Goal: Transaction & Acquisition: Purchase product/service

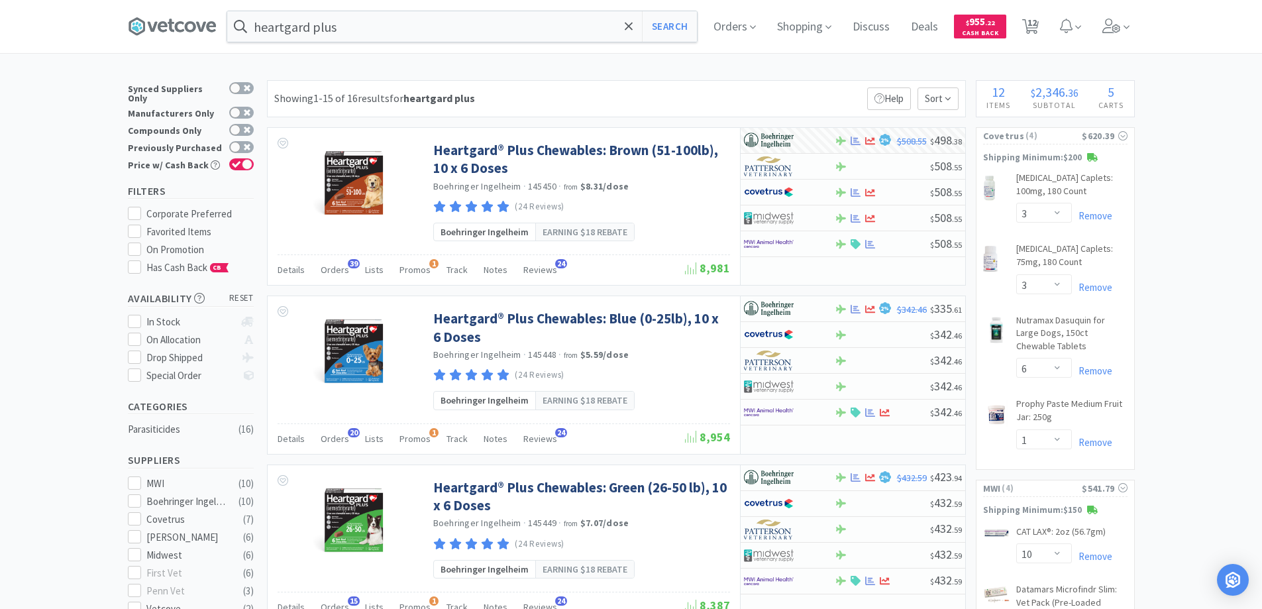
select select "3"
select select "6"
select select "1"
select select "10"
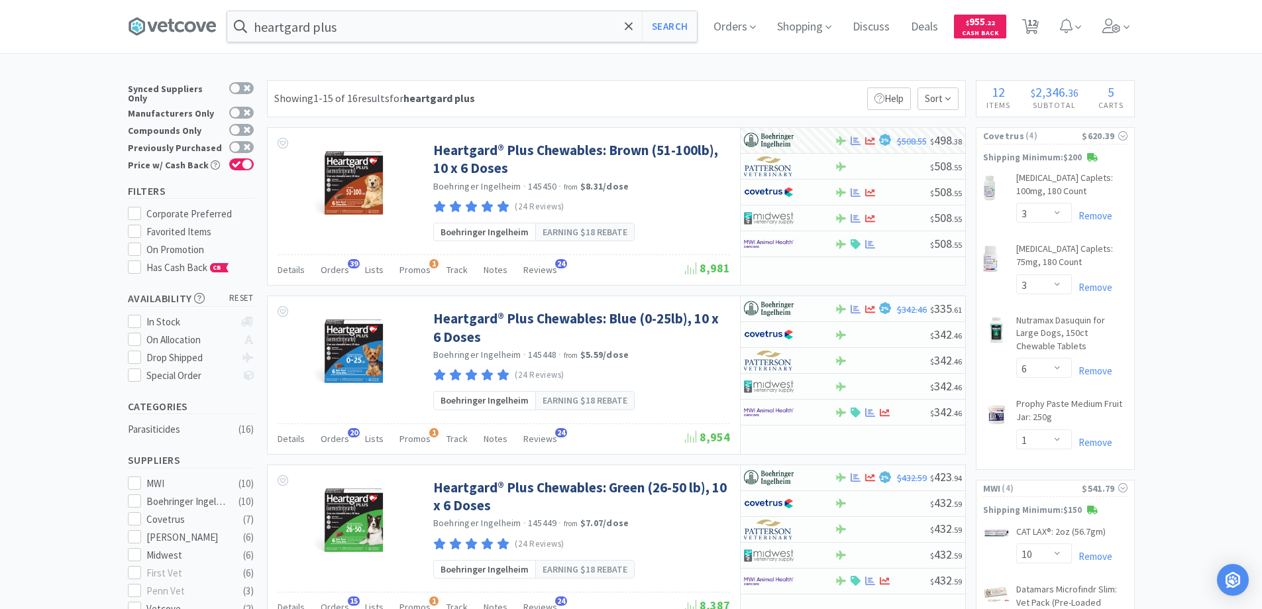
select select "1"
select select "3"
select select "8"
select select "1"
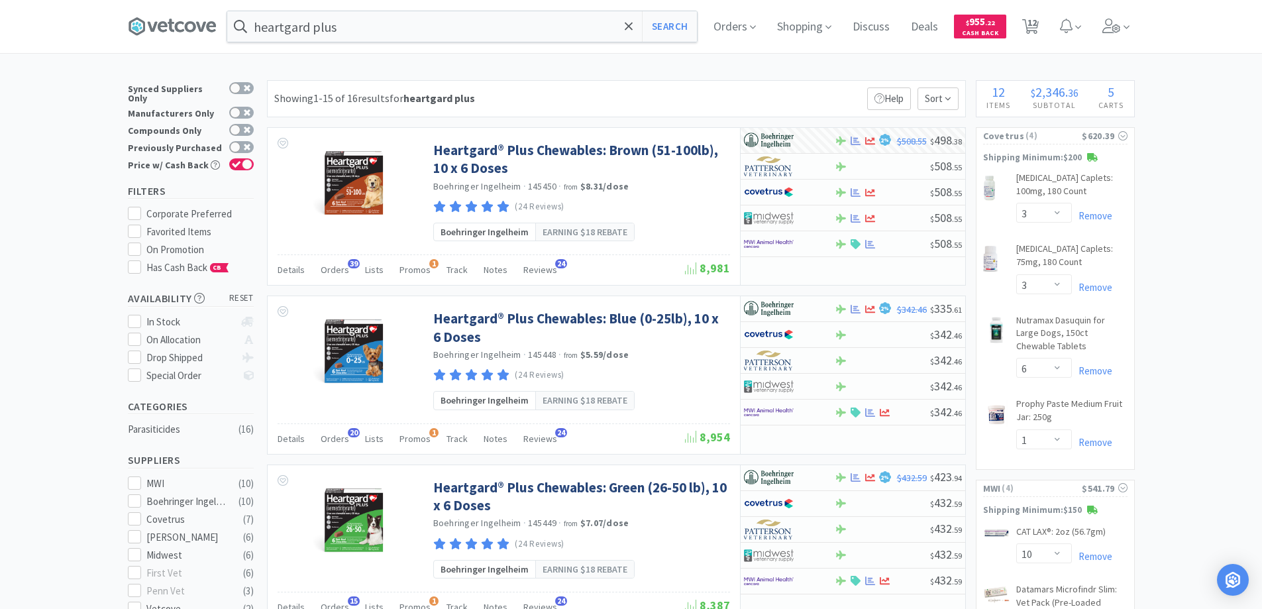
select select "1"
select select "10"
click at [633, 26] on icon at bounding box center [629, 26] width 9 height 13
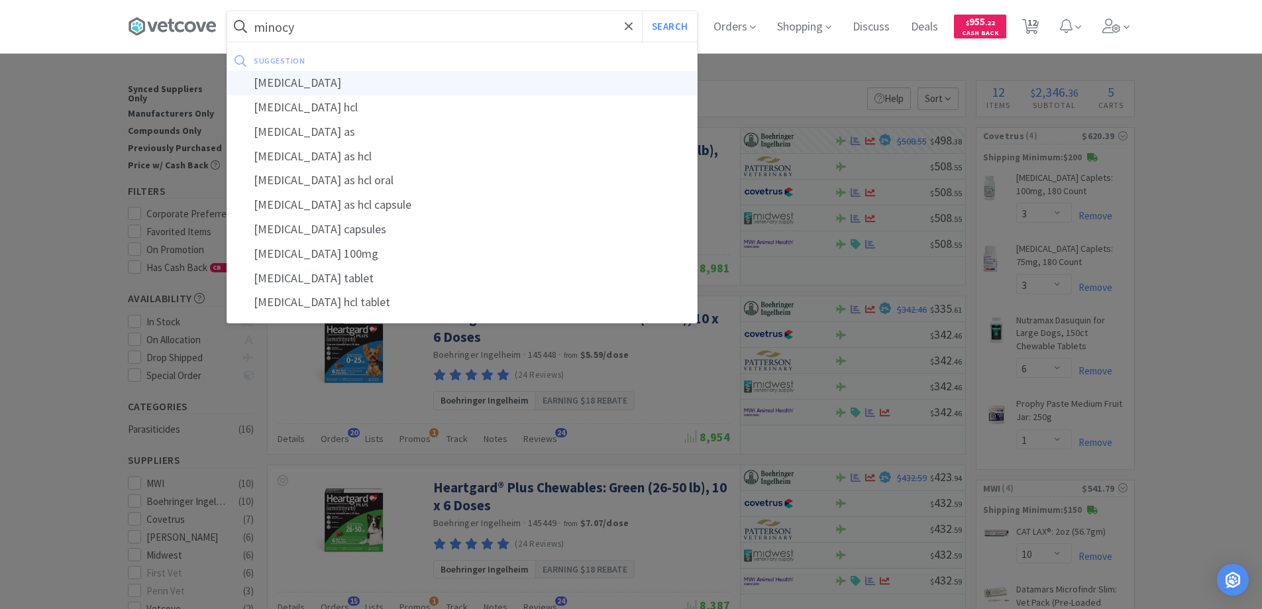
click at [294, 79] on div "[MEDICAL_DATA]" at bounding box center [462, 83] width 470 height 25
type input "[MEDICAL_DATA]"
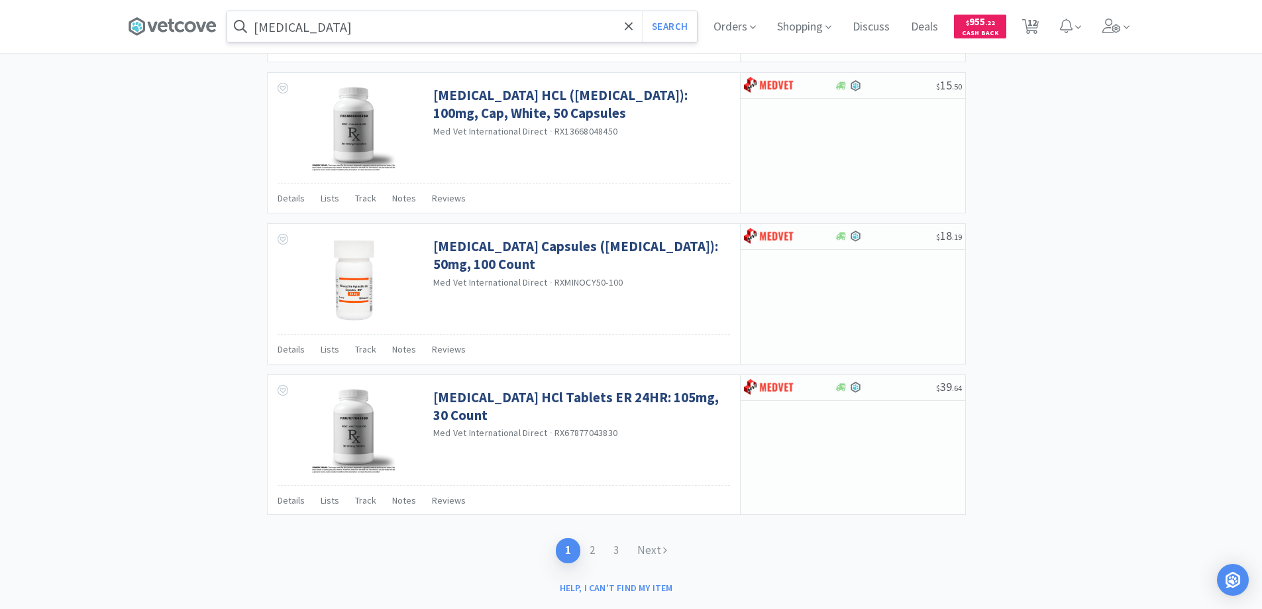
scroll to position [2120, 0]
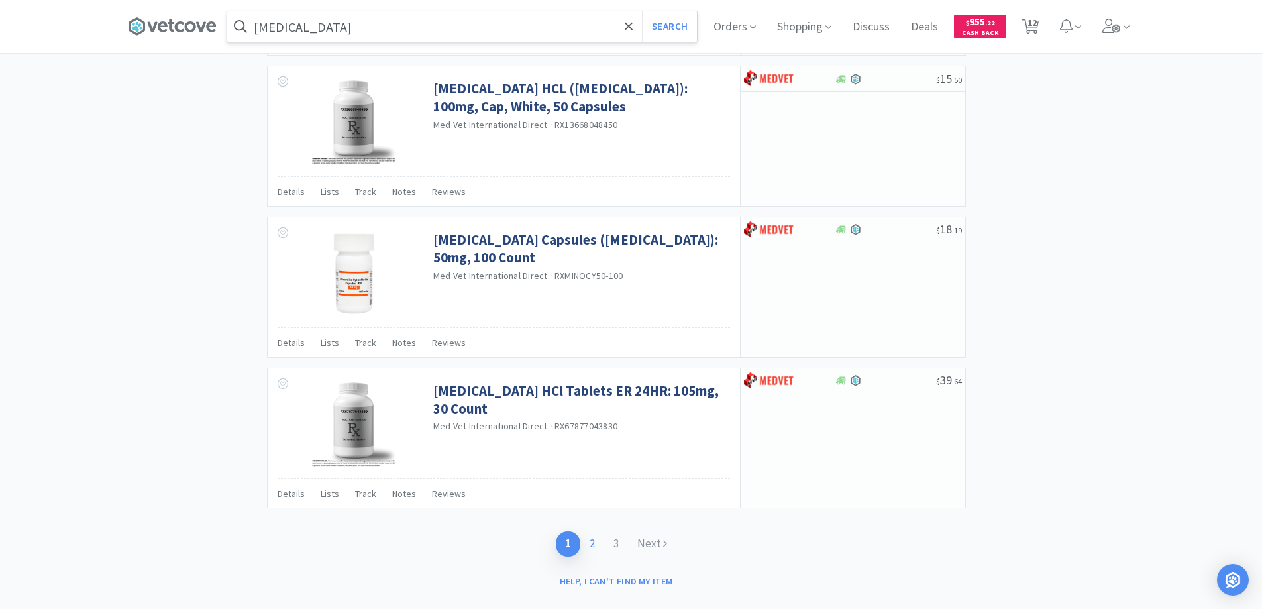
click at [594, 539] on link "2" at bounding box center [592, 543] width 24 height 25
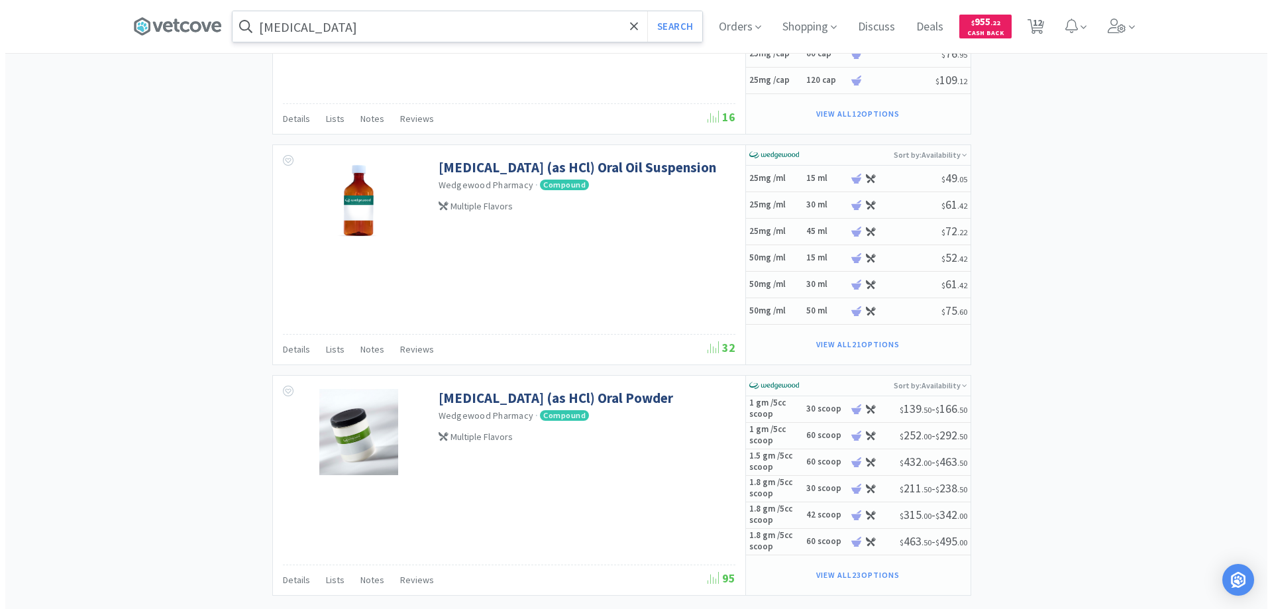
scroll to position [1922, 0]
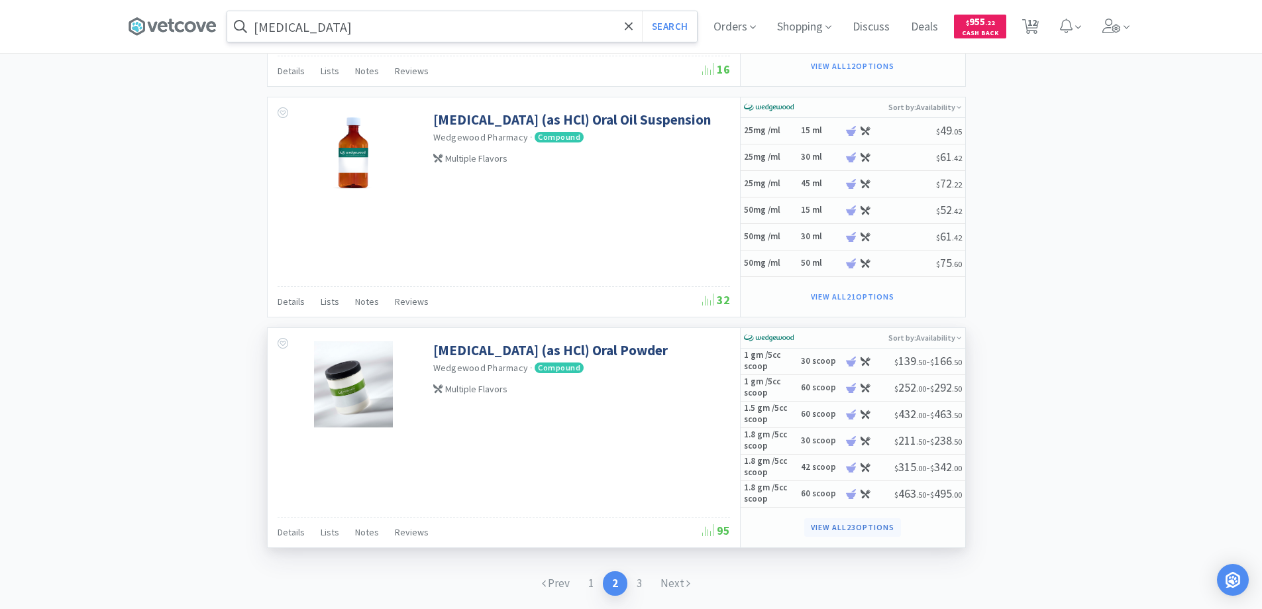
click at [837, 525] on button "View all 23 Options" at bounding box center [852, 527] width 96 height 19
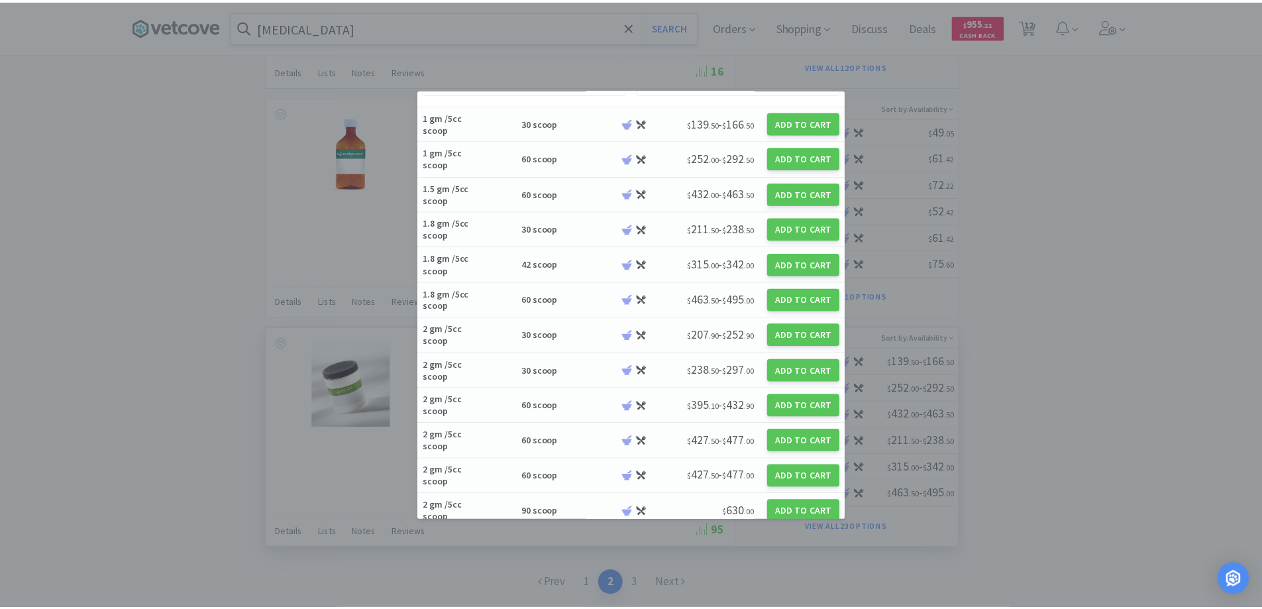
scroll to position [17, 0]
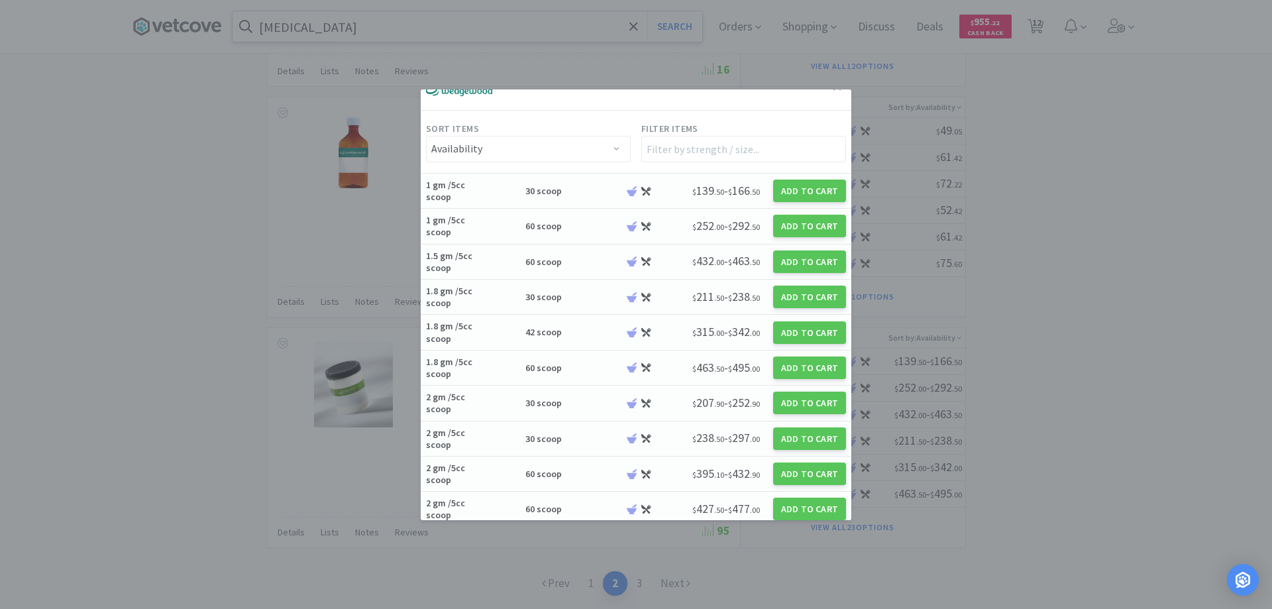
drag, startPoint x: 94, startPoint y: 214, endPoint x: 114, endPoint y: 222, distance: 21.4
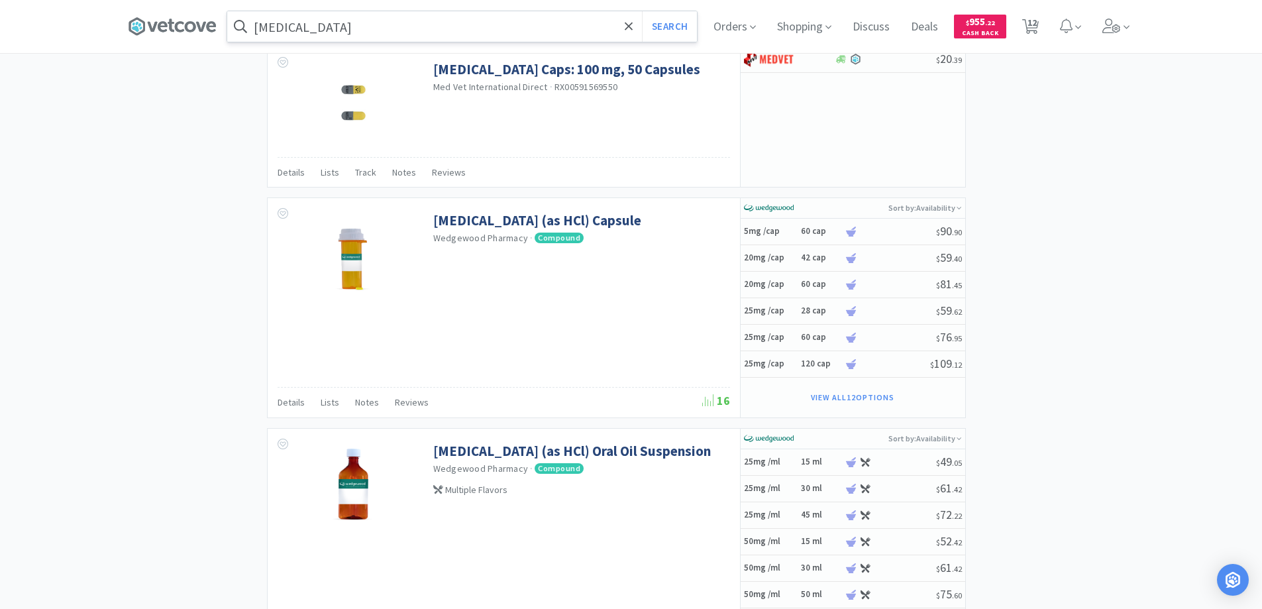
scroll to position [1984, 0]
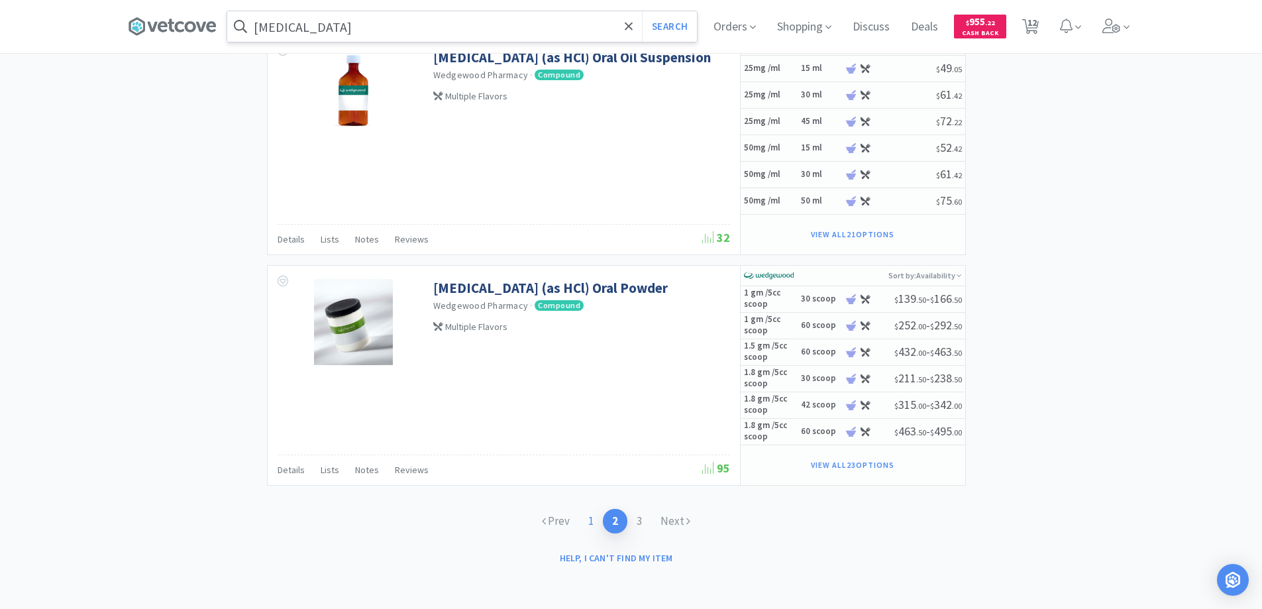
click at [591, 520] on link "1" at bounding box center [591, 521] width 24 height 25
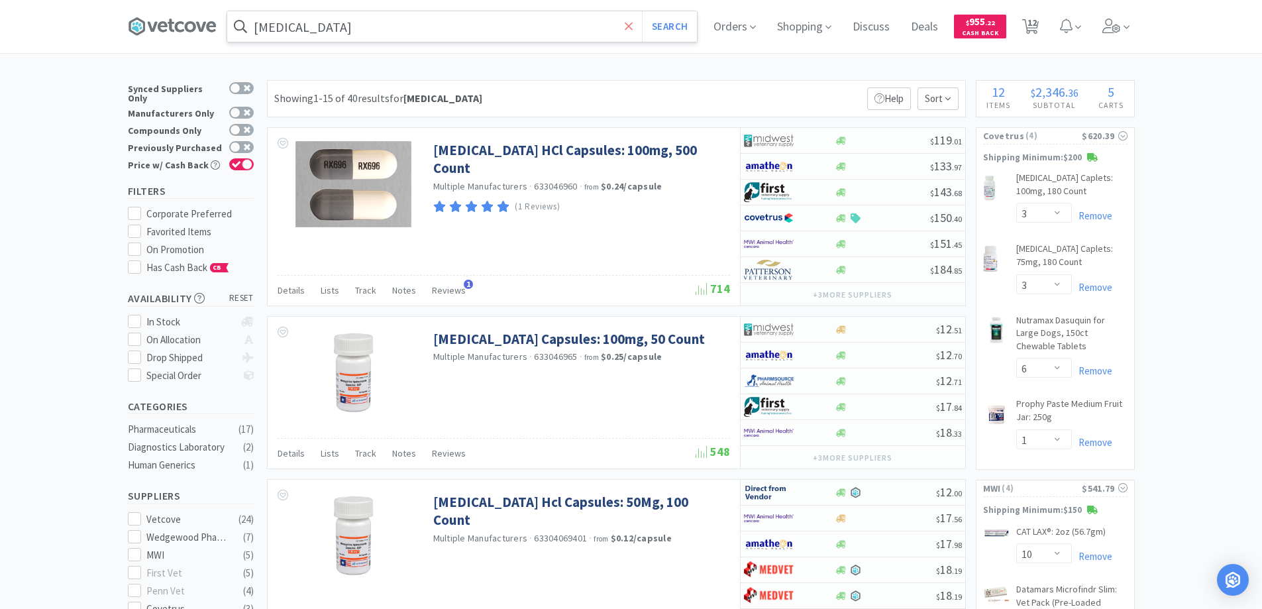
click at [633, 27] on icon at bounding box center [629, 26] width 8 height 8
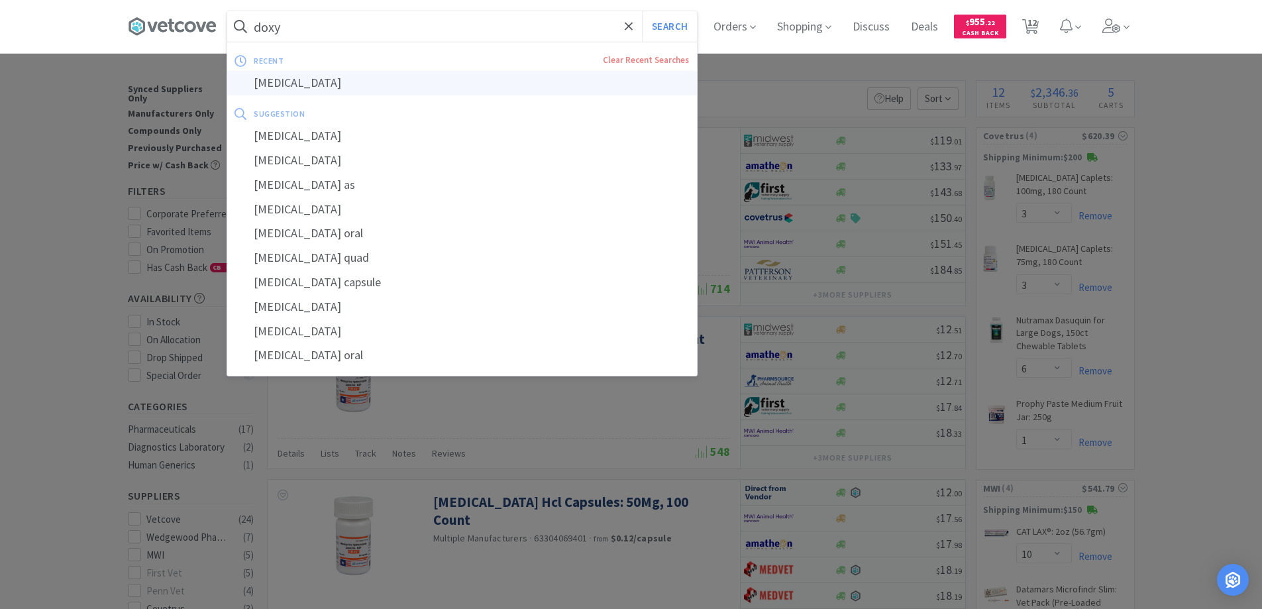
click at [280, 86] on div "[MEDICAL_DATA]" at bounding box center [462, 83] width 470 height 25
type input "[MEDICAL_DATA]"
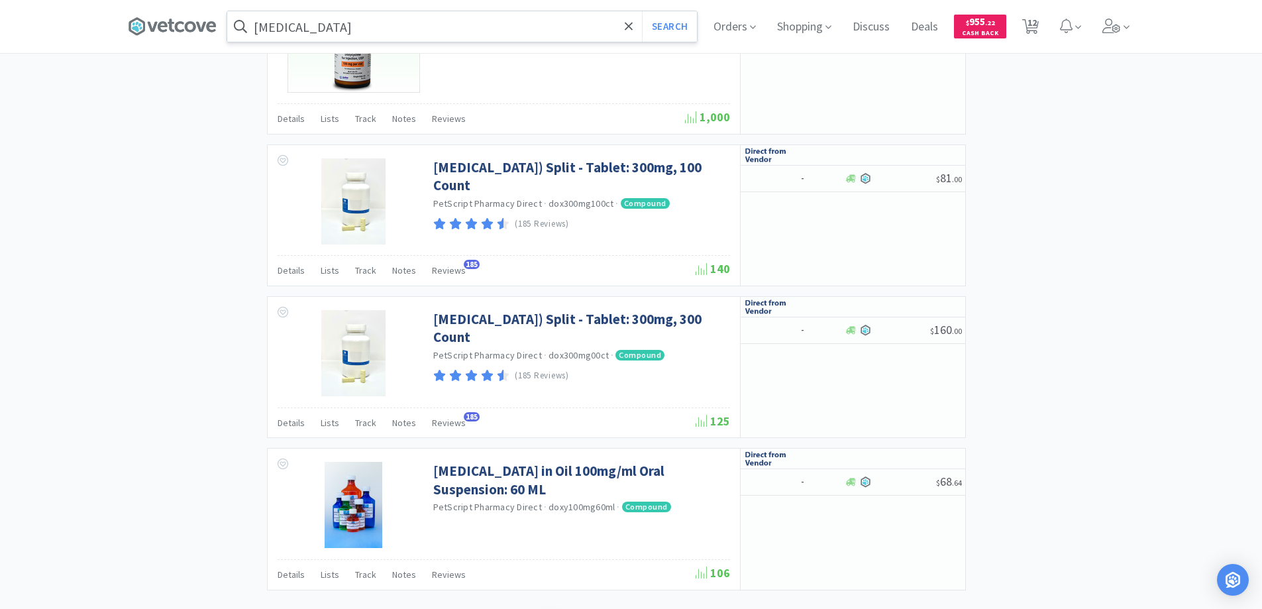
scroll to position [2556, 0]
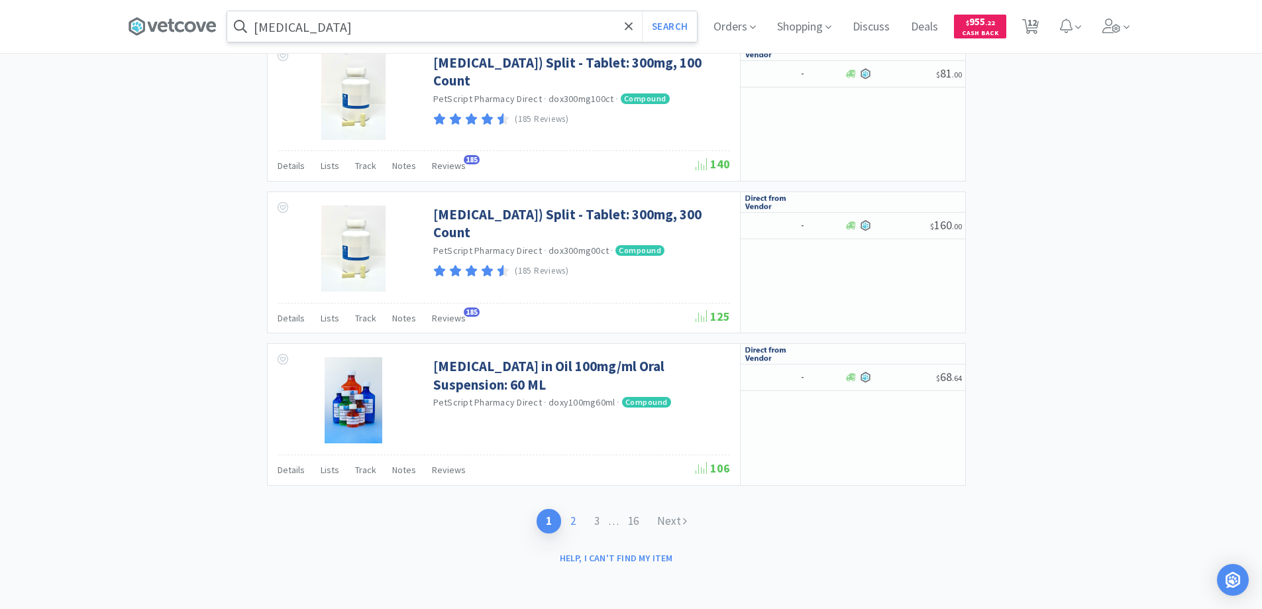
click at [567, 517] on link "2" at bounding box center [573, 521] width 24 height 25
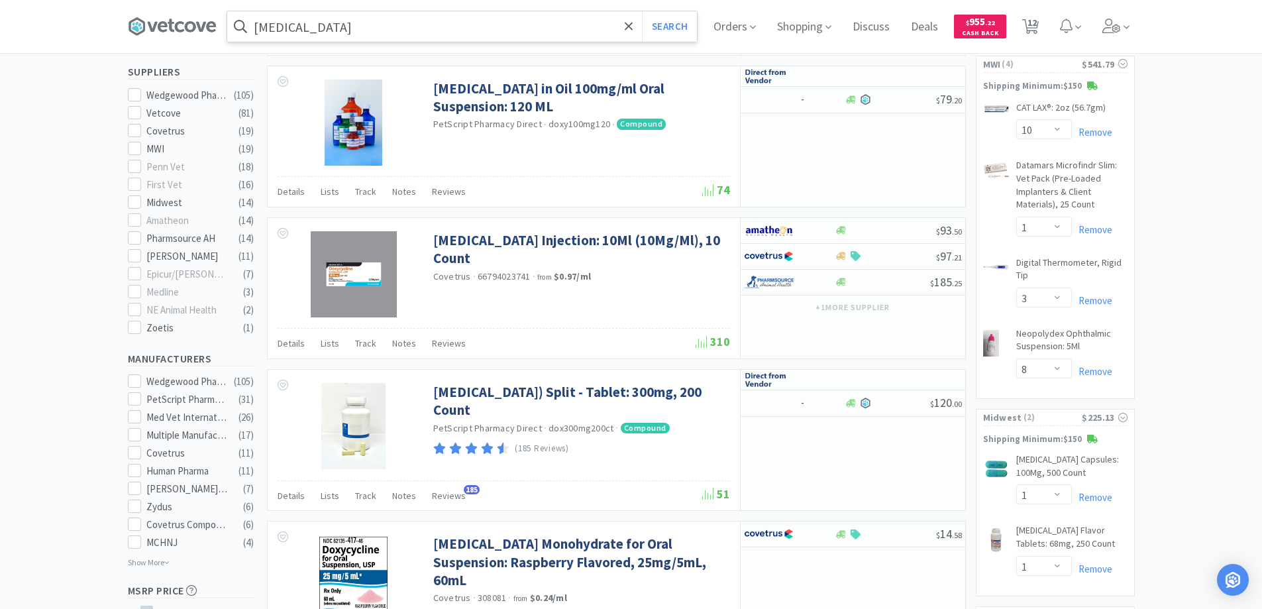
scroll to position [464, 0]
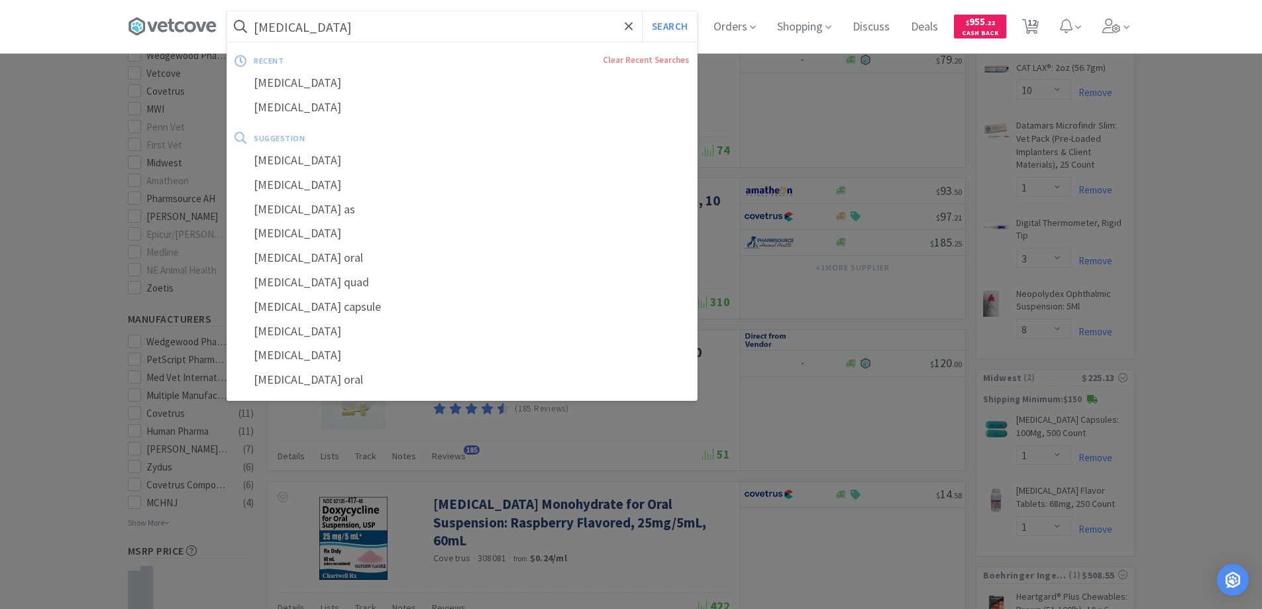
click at [346, 30] on input "[MEDICAL_DATA]" at bounding box center [462, 26] width 470 height 30
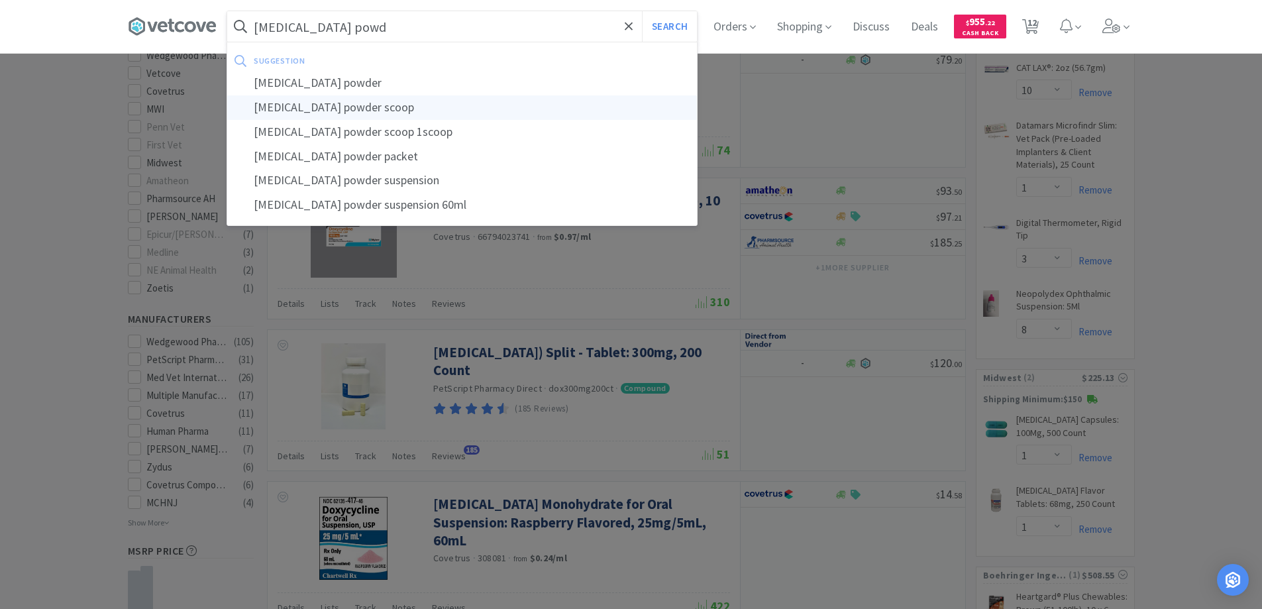
click at [298, 110] on div "[MEDICAL_DATA] powder scoop" at bounding box center [462, 107] width 470 height 25
type input "[MEDICAL_DATA] powder scoop"
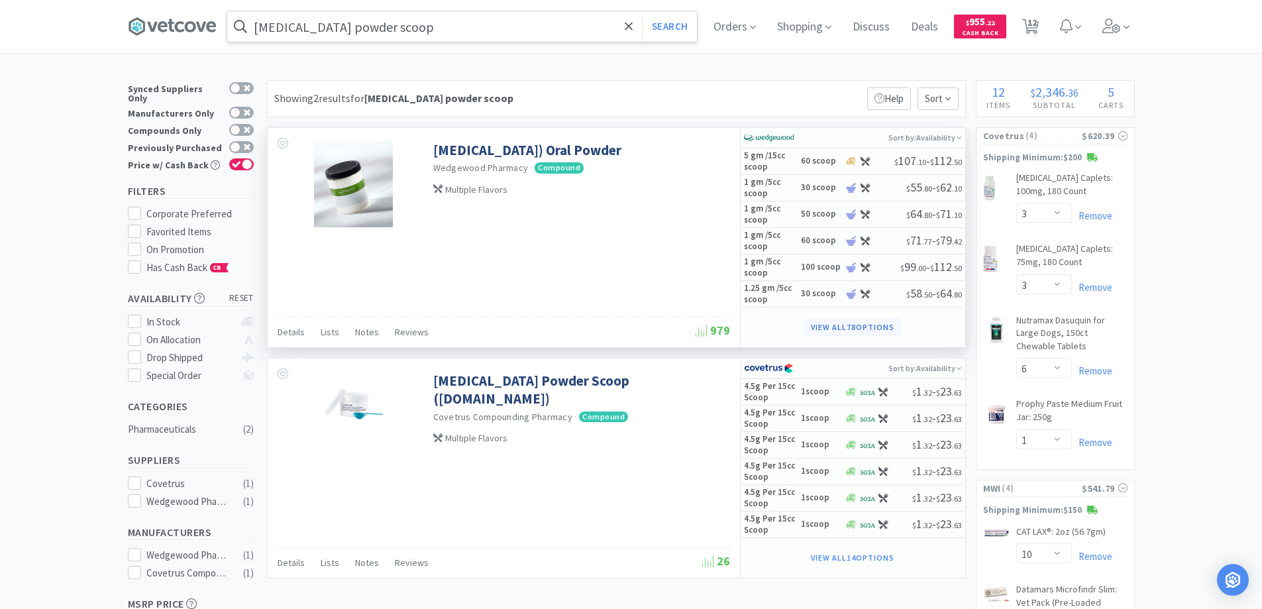
click at [825, 327] on button "View all 78 Options" at bounding box center [852, 327] width 96 height 19
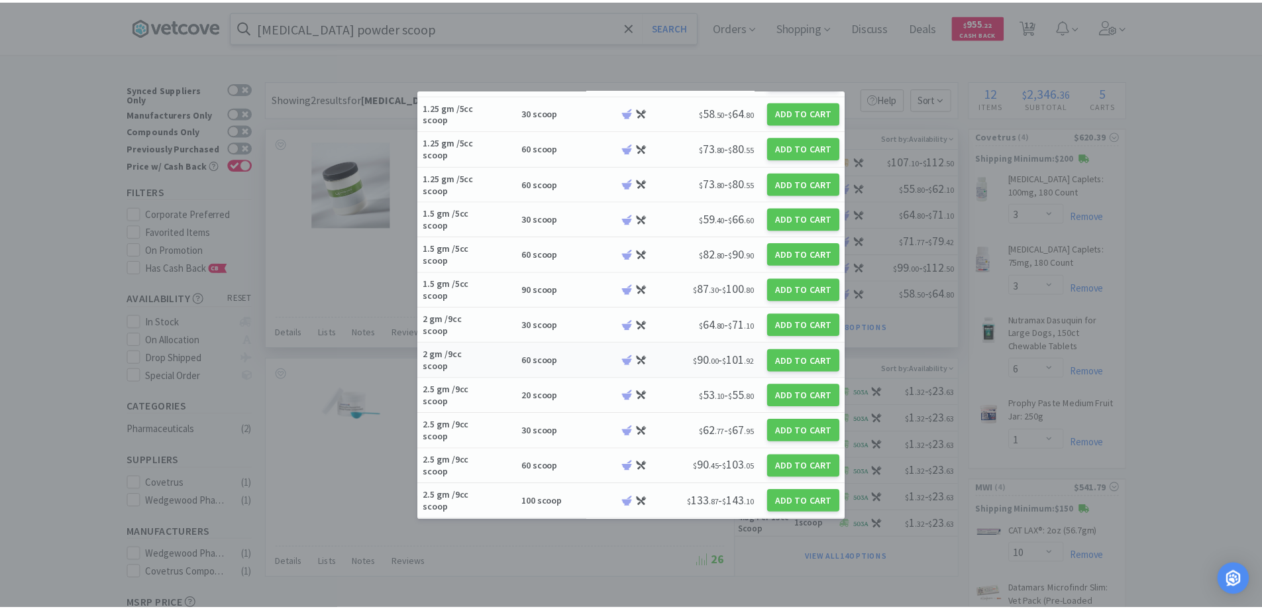
scroll to position [331, 0]
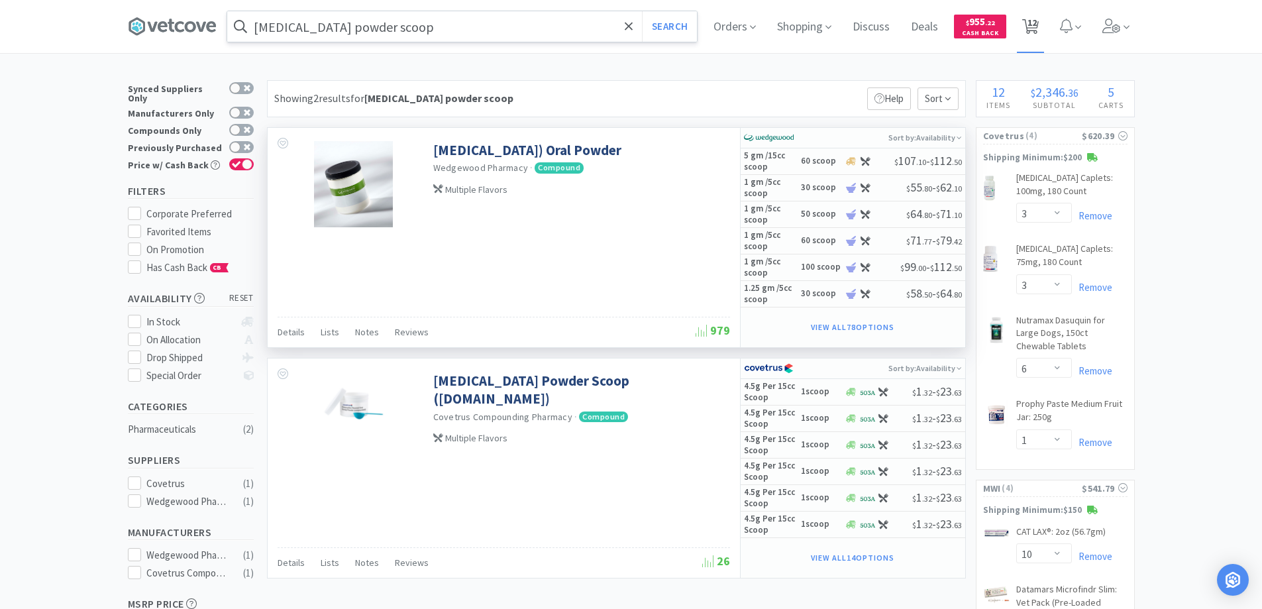
click at [1037, 19] on span "12" at bounding box center [1032, 22] width 9 height 53
select select "1"
select select "10"
select select "3"
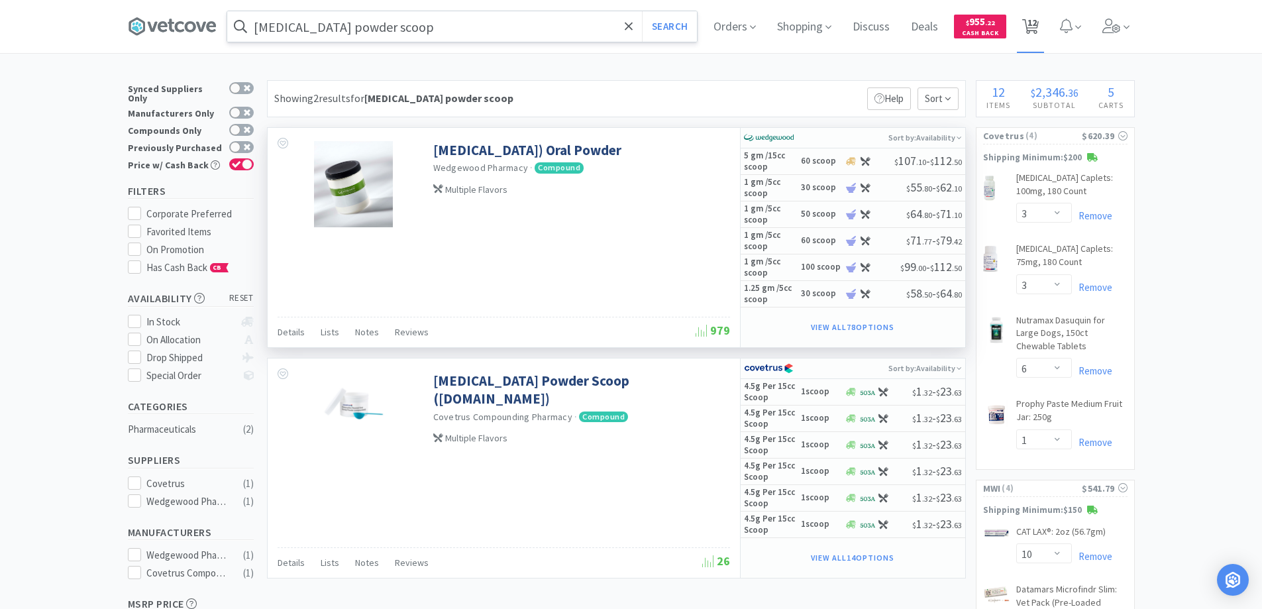
select select "6"
select select "1"
select select "10"
select select "1"
select select "3"
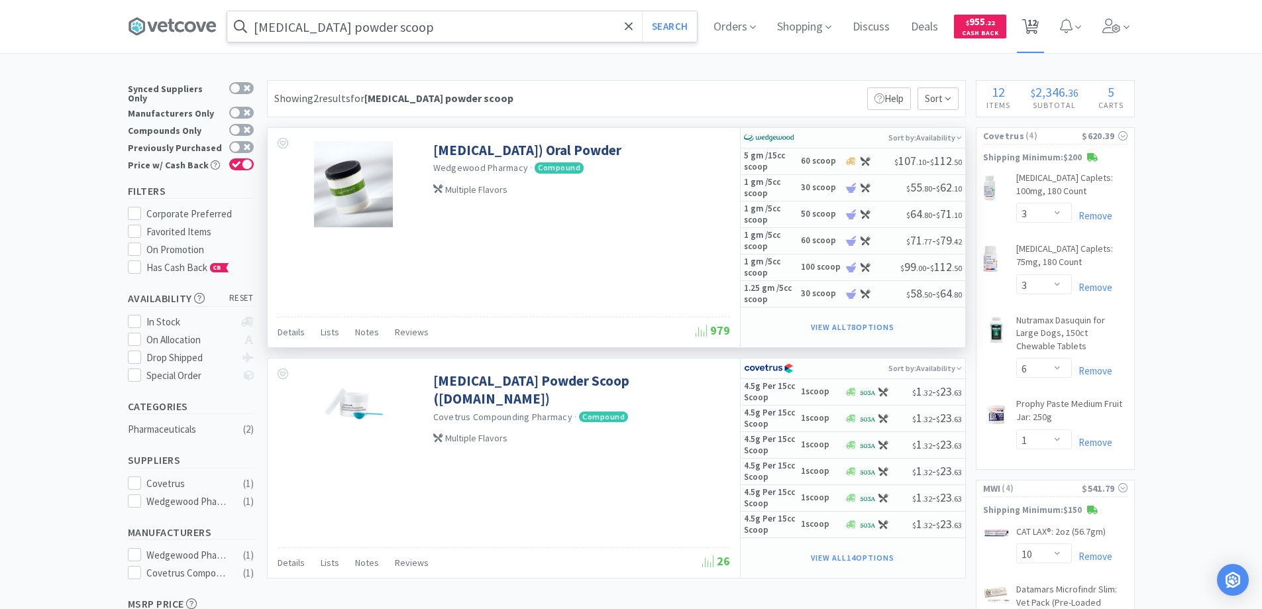
select select "8"
select select "1"
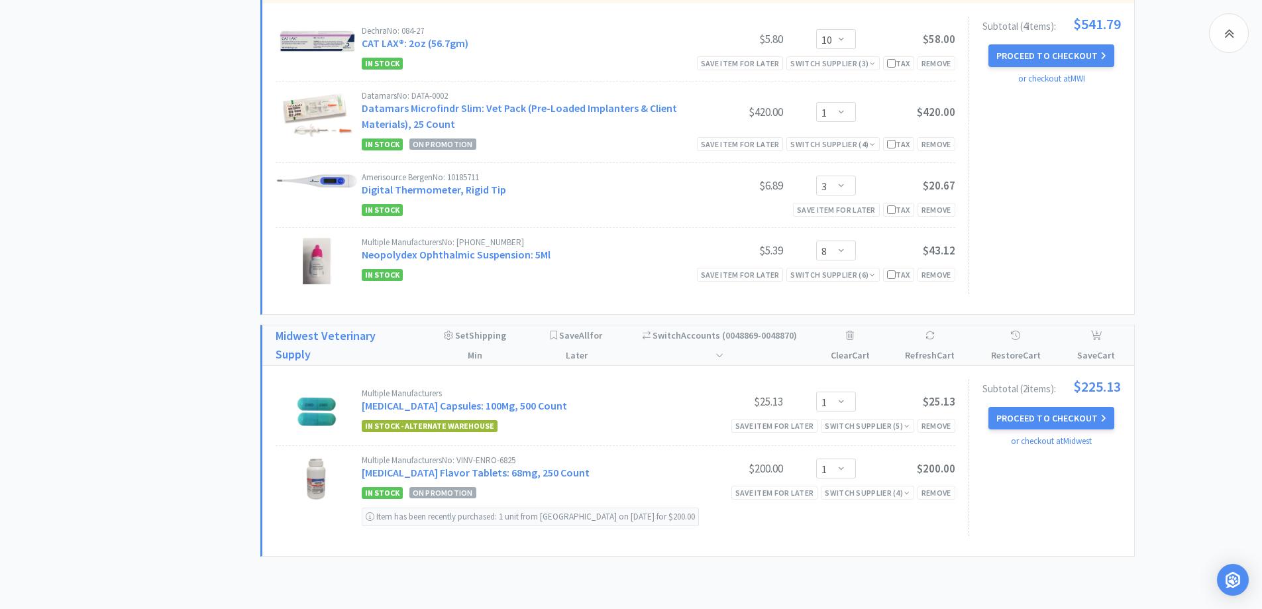
scroll to position [861, 0]
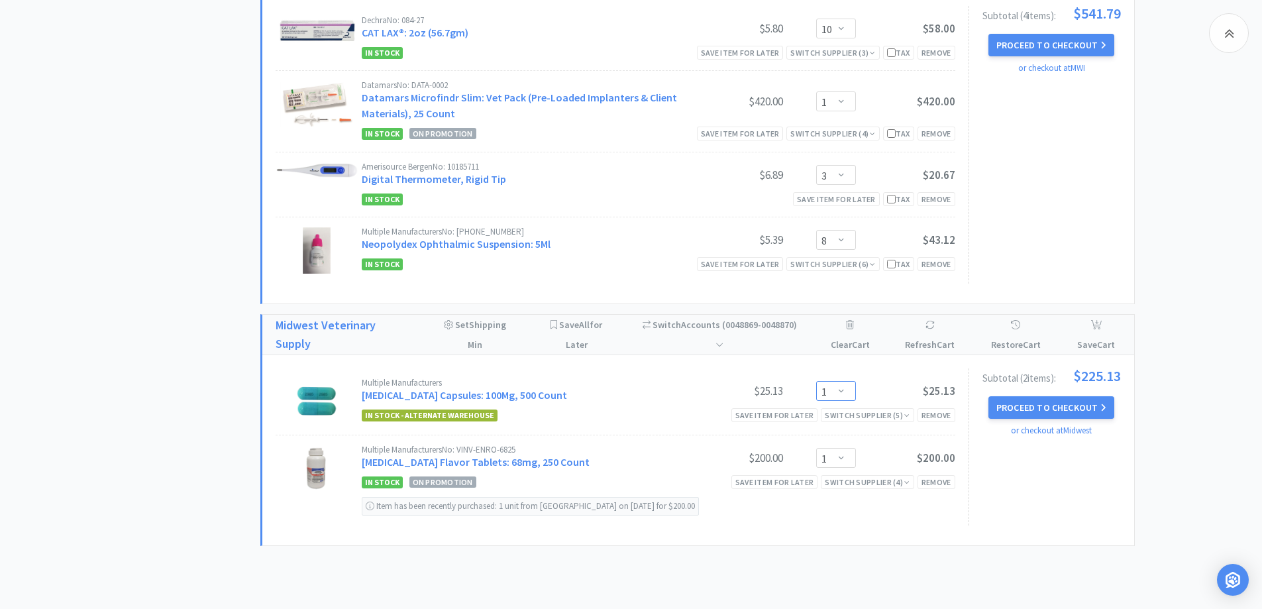
click at [841, 390] on select "Enter Quantity 1 2 3 4 5 6 7 8 9 10 11 12 13 14 15 16 17 18 19 20 Enter Quantity" at bounding box center [836, 391] width 40 height 20
click at [816, 381] on select "Enter Quantity 1 2 3 4 5 6 7 8 9 10 11 12 13 14 15 16 17 18 19 20 Enter Quantity" at bounding box center [836, 391] width 40 height 20
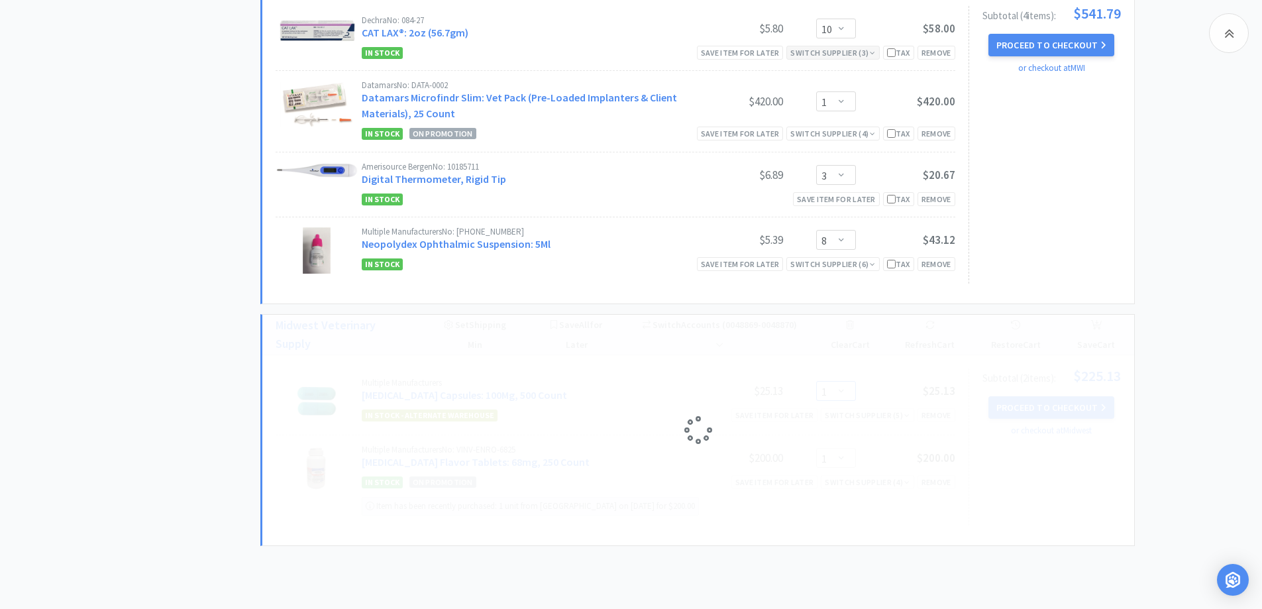
select select "2"
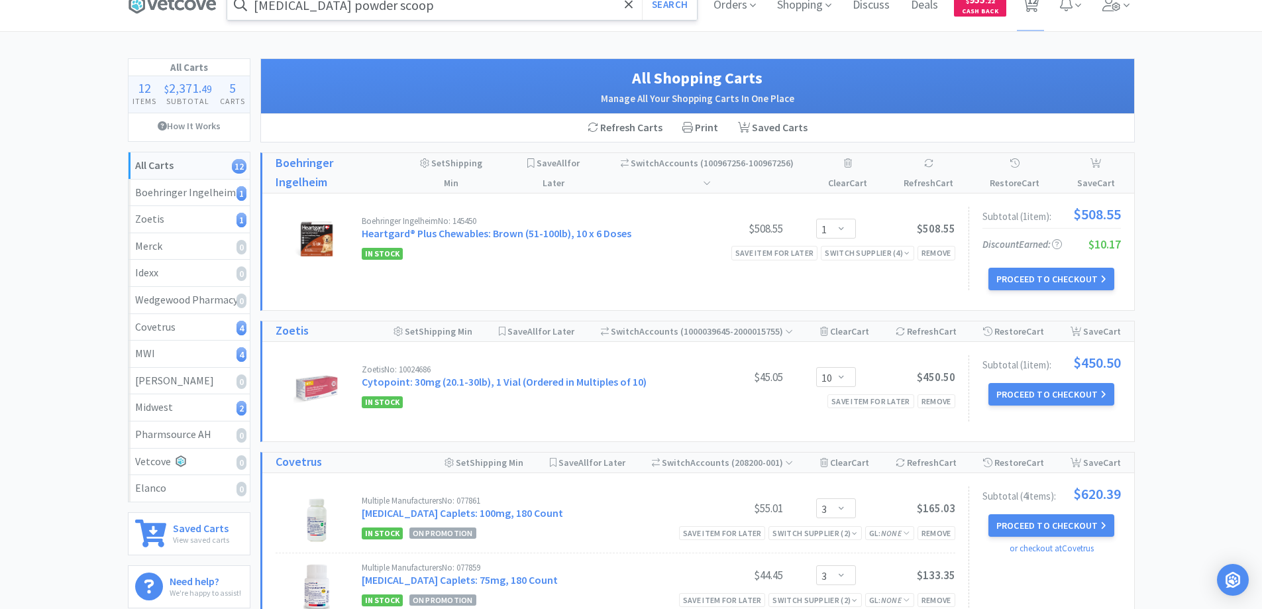
scroll to position [0, 0]
